Goal: Find specific fact: Find specific fact

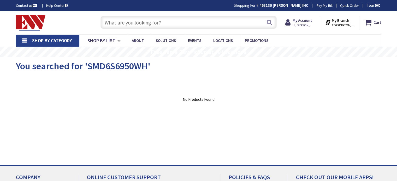
type input "E1017-1642"
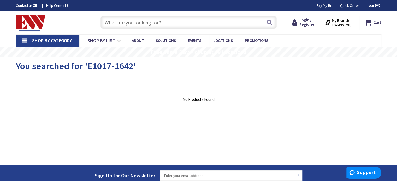
click at [179, 24] on input "text" at bounding box center [189, 22] width 176 height 13
paste input "E1017-1642"
type input "E1017-1642"
